Goal: Use online tool/utility

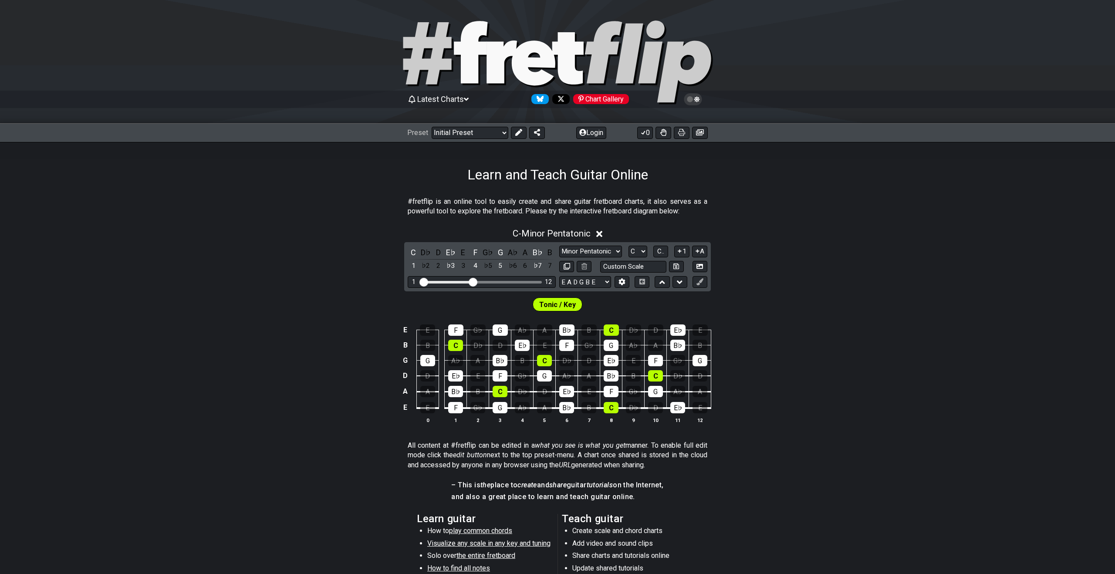
scroll to position [3, 0]
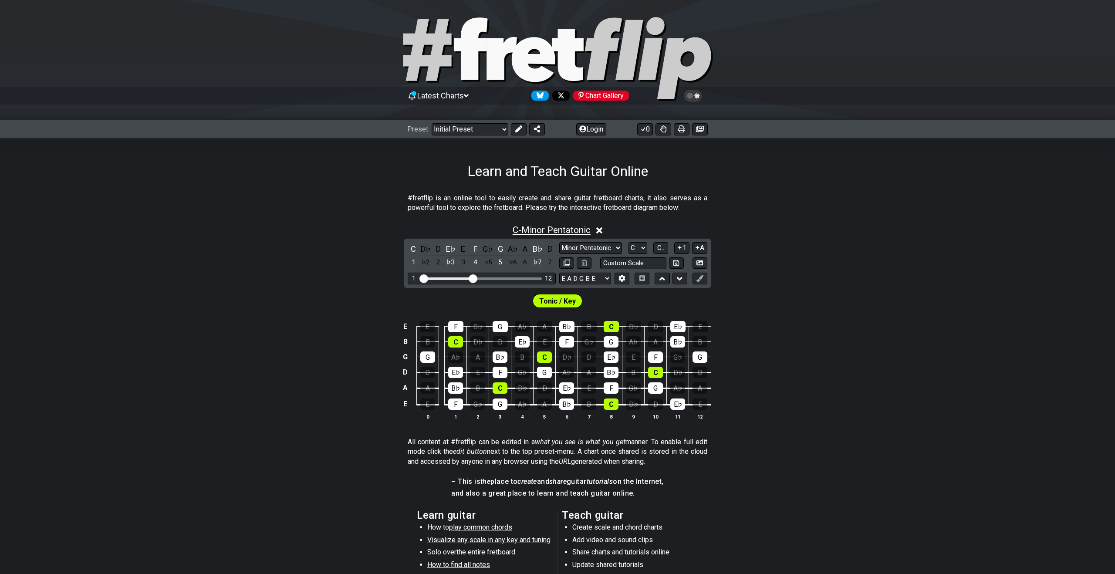
click at [562, 230] on span "C - Minor Pentatonic" at bounding box center [552, 230] width 78 height 10
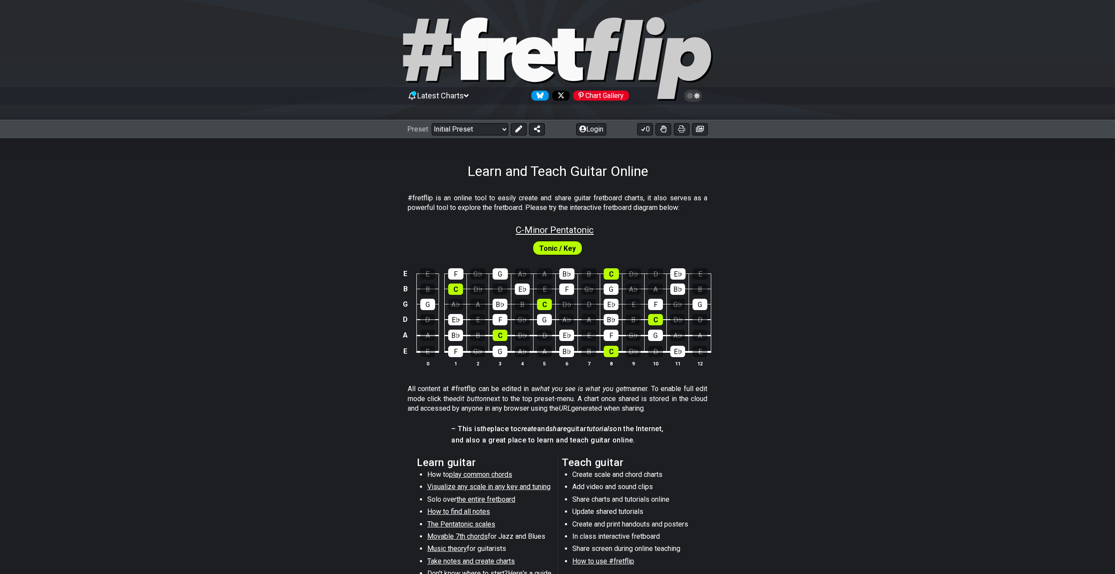
click at [562, 230] on span "C - Minor Pentatonic" at bounding box center [555, 230] width 78 height 10
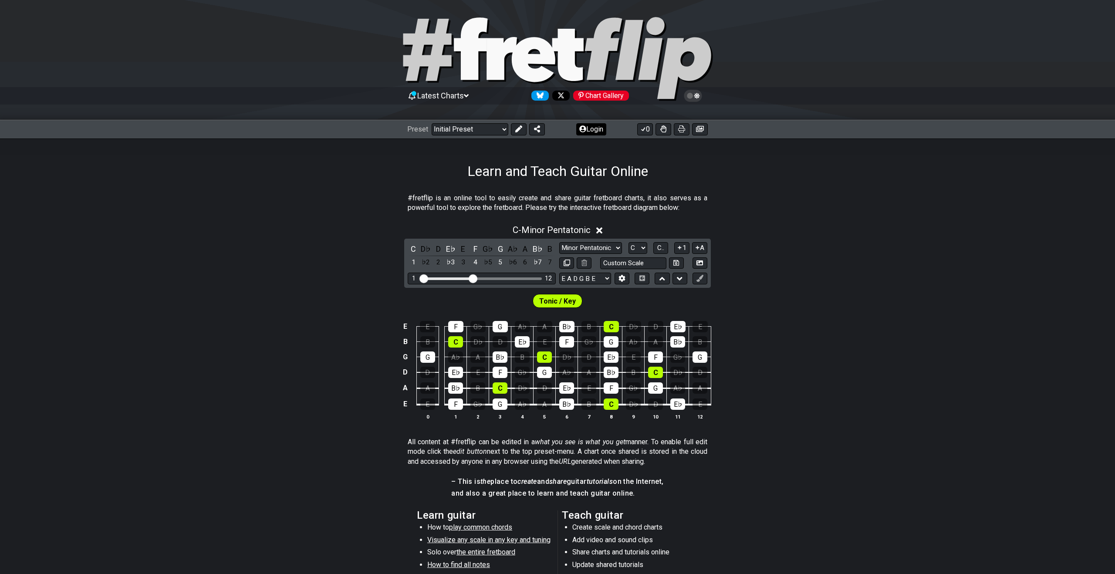
click at [514, 133] on button at bounding box center [519, 129] width 16 height 12
click at [637, 248] on select "A♭ A A♯ B♭ B C C♯ D♭ D D♯ E♭ E F F♯ G♭ G G♯" at bounding box center [638, 248] width 19 height 12
select select "A"
click at [629, 242] on select "A♭ A A♯ B♭ B C C♯ D♭ D D♯ E♭ E F F♯ G♭ G G♯" at bounding box center [638, 248] width 19 height 12
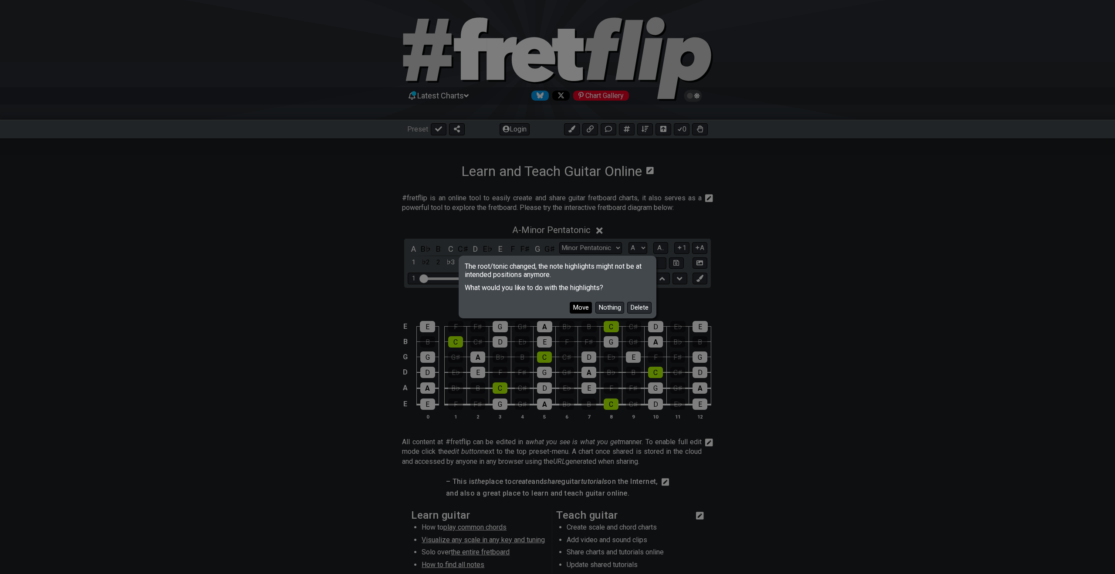
click at [580, 309] on button "Move" at bounding box center [581, 308] width 22 height 12
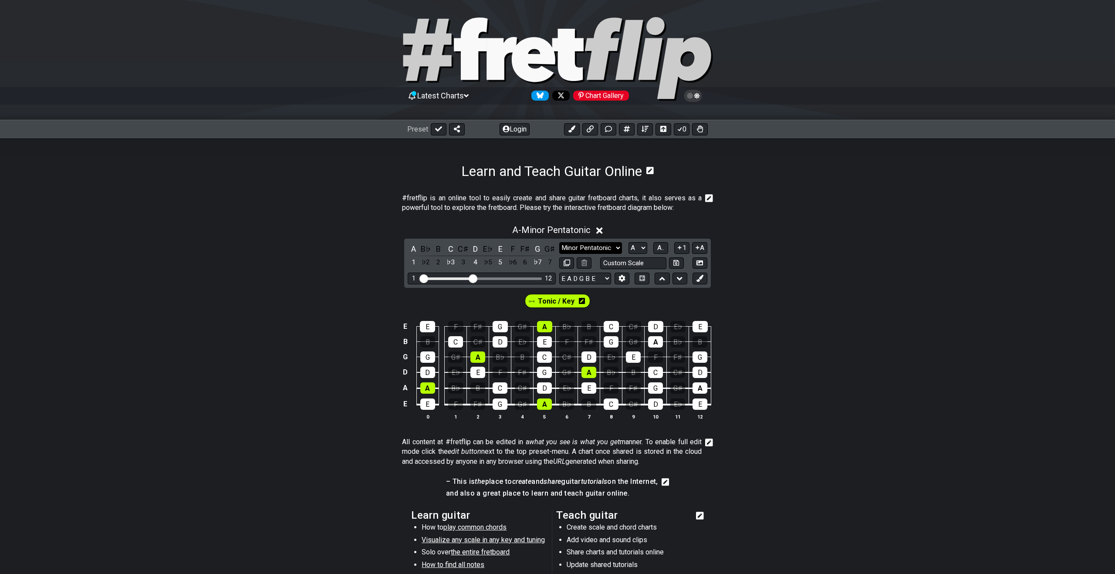
click at [613, 247] on select "Minor Pentatonic Click to edit Minor Pentatonic Major Pentatonic Minor Blues Ma…" at bounding box center [590, 248] width 63 height 12
select select "Minor / Aeolian"
click at [559, 242] on select "Minor Pentatonic Click to edit Minor Pentatonic Major Pentatonic Minor Blues Ma…" at bounding box center [590, 248] width 63 height 12
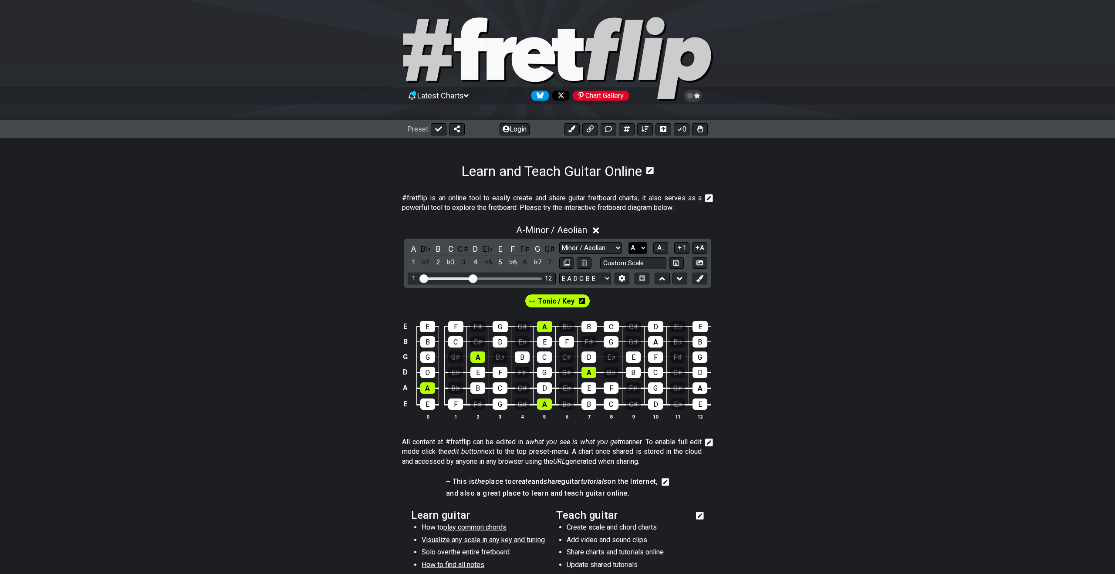
click at [642, 246] on select "A♭ A A♯ B♭ B C C♯ D♭ D D♯ E♭ E F F♯ G♭ G G♯" at bounding box center [638, 248] width 19 height 12
select select "C"
click at [629, 242] on select "A♭ A A♯ B♭ B C C♯ D♭ D D♯ E♭ E F F♯ G♭ G G♯" at bounding box center [638, 248] width 19 height 12
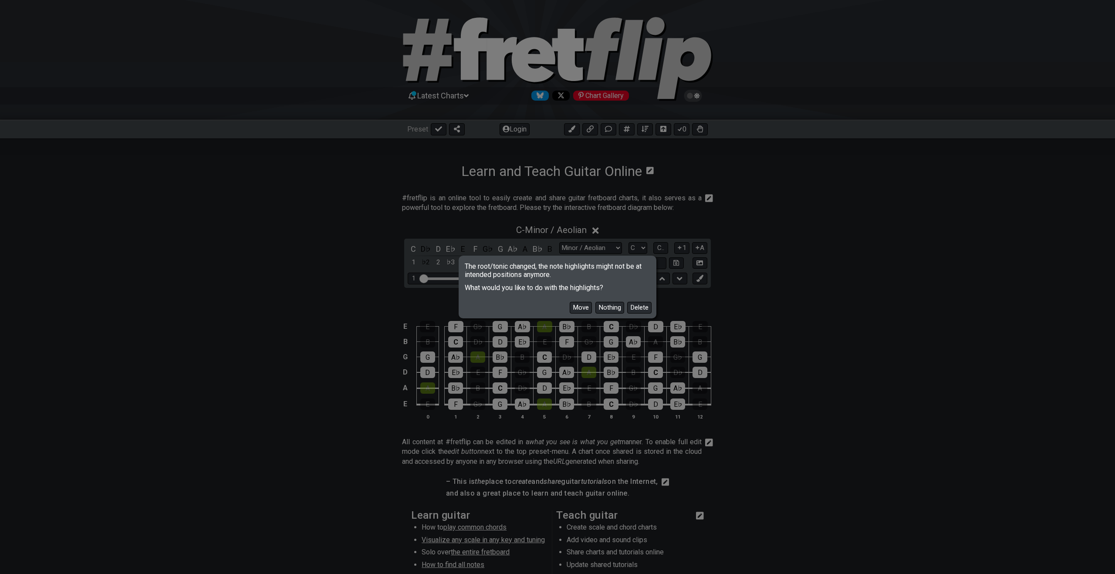
drag, startPoint x: 574, startPoint y: 307, endPoint x: 602, endPoint y: 300, distance: 28.7
click at [574, 307] on button "Move" at bounding box center [581, 308] width 22 height 12
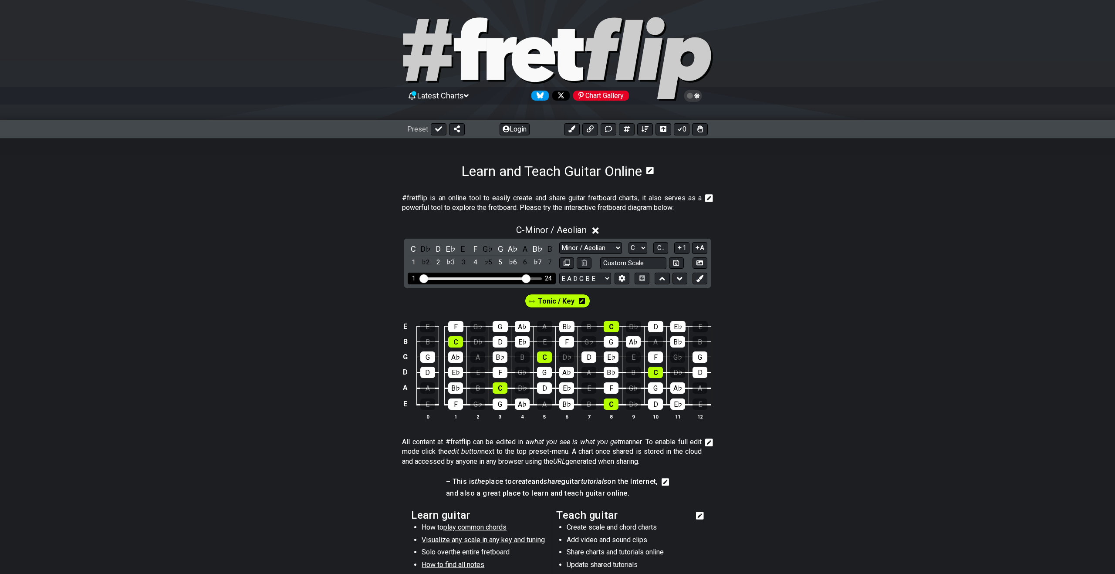
drag, startPoint x: 473, startPoint y: 278, endPoint x: 528, endPoint y: 277, distance: 54.5
click at [528, 278] on input "Visible fret range" at bounding box center [482, 278] width 124 height 0
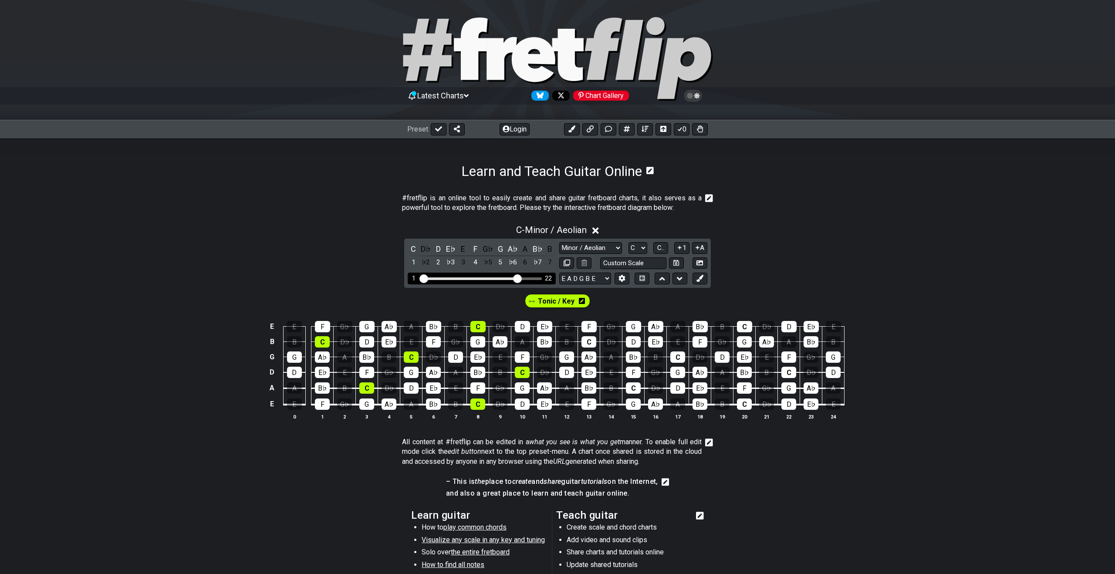
drag, startPoint x: 524, startPoint y: 278, endPoint x: 517, endPoint y: 277, distance: 6.6
click at [517, 278] on input "Visible fret range" at bounding box center [482, 278] width 124 height 0
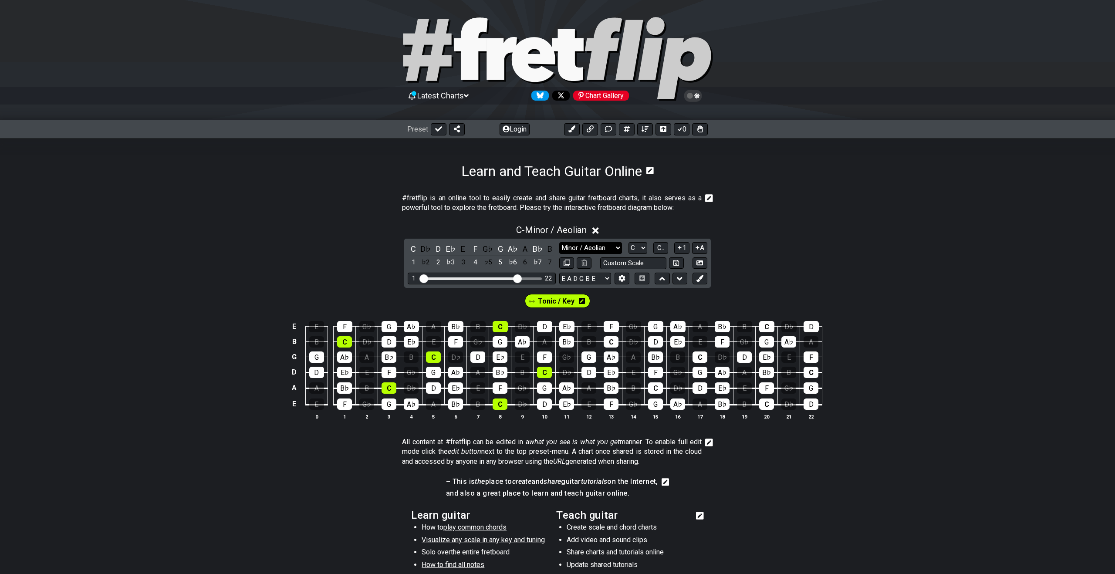
click at [592, 249] on select "Minor Pentatonic Click to edit Minor Pentatonic Major Pentatonic Minor Blues Ma…" at bounding box center [590, 248] width 63 height 12
select select "Major / [PERSON_NAME]"
click at [559, 242] on select "Minor Pentatonic Click to edit Minor Pentatonic Major Pentatonic Minor Blues Ma…" at bounding box center [590, 248] width 63 height 12
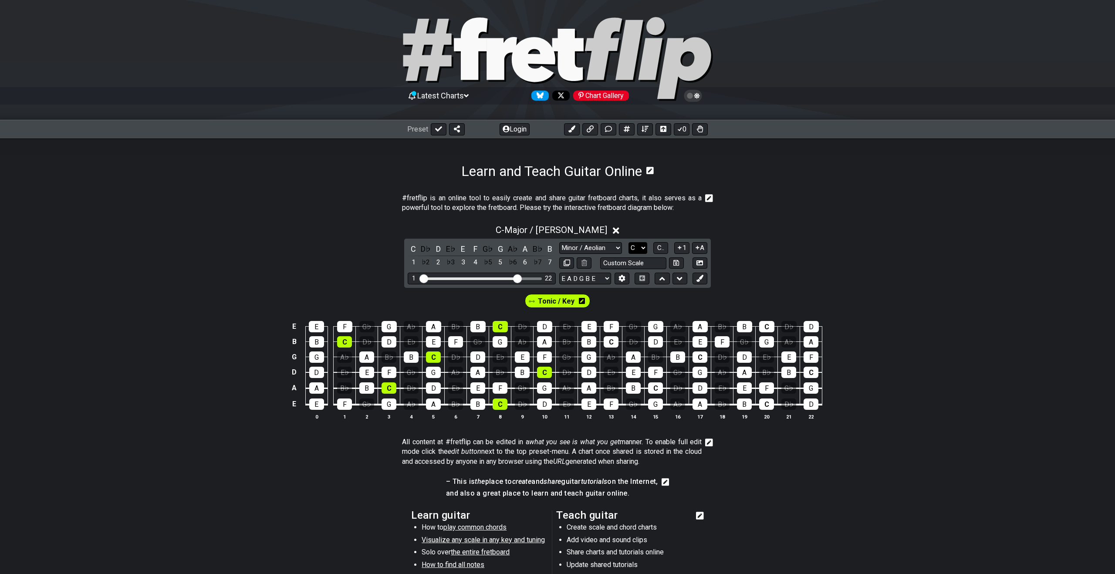
click at [637, 249] on select "A♭ A A♯ B♭ B C C♯ D♭ D D♯ E♭ E F F♯ G♭ G G♯" at bounding box center [638, 248] width 19 height 12
select select "A"
click at [629, 242] on select "A♭ A A♯ B♭ B C C♯ D♭ D D♯ E♭ E F F♯ G♭ G G♯" at bounding box center [638, 248] width 19 height 12
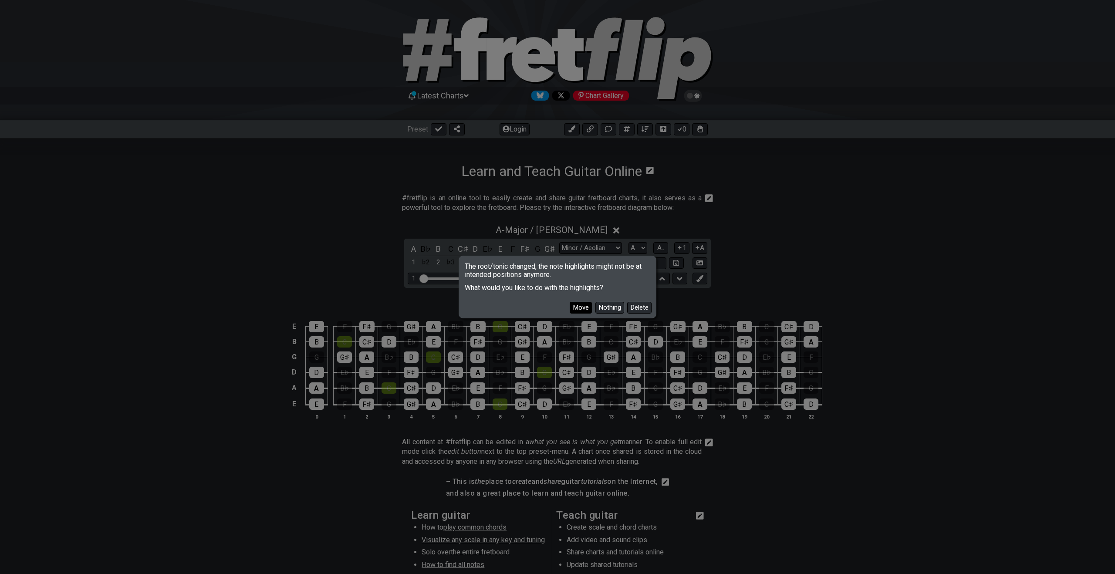
click at [576, 308] on button "Move" at bounding box center [581, 308] width 22 height 12
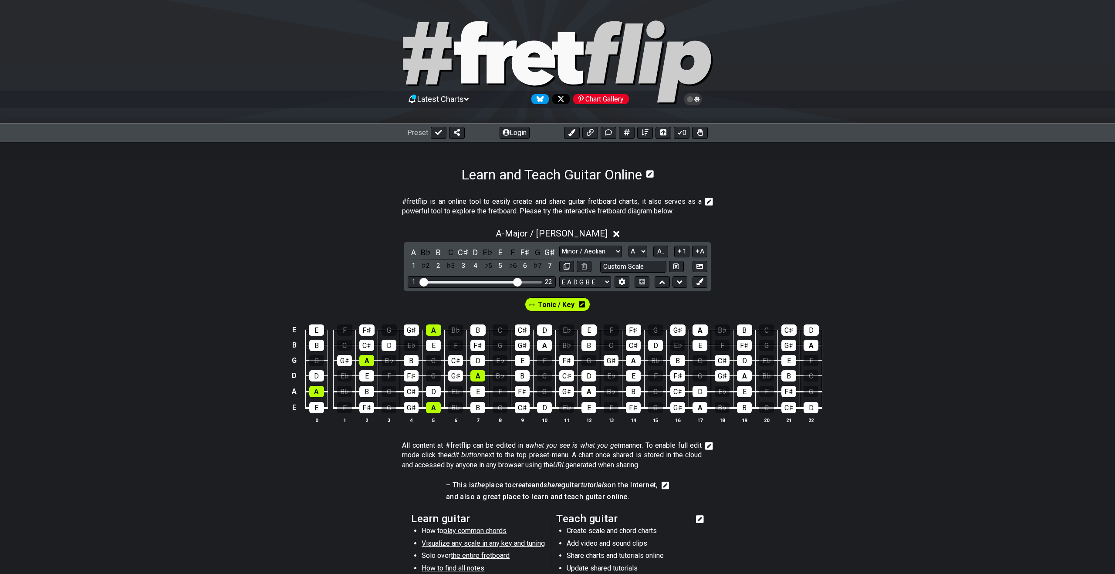
scroll to position [3, 0]
